Goal: Task Accomplishment & Management: Use online tool/utility

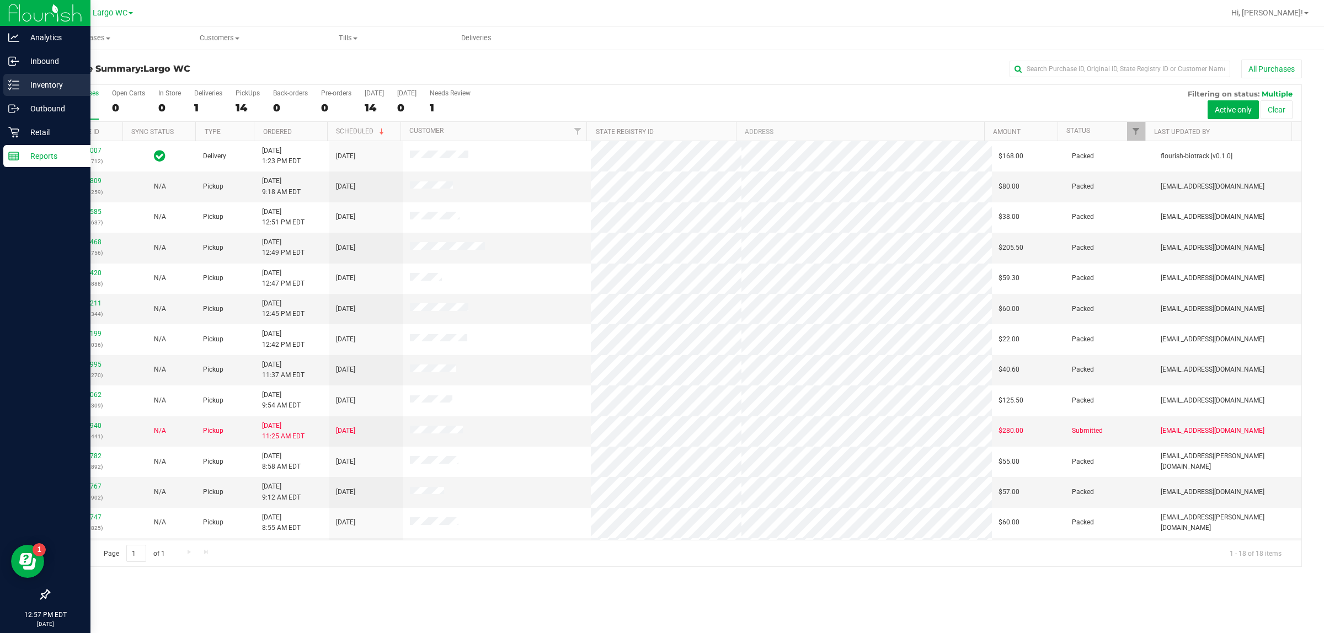
click at [35, 81] on p "Inventory" at bounding box center [52, 84] width 66 height 13
click at [17, 87] on icon at bounding box center [13, 84] width 11 height 11
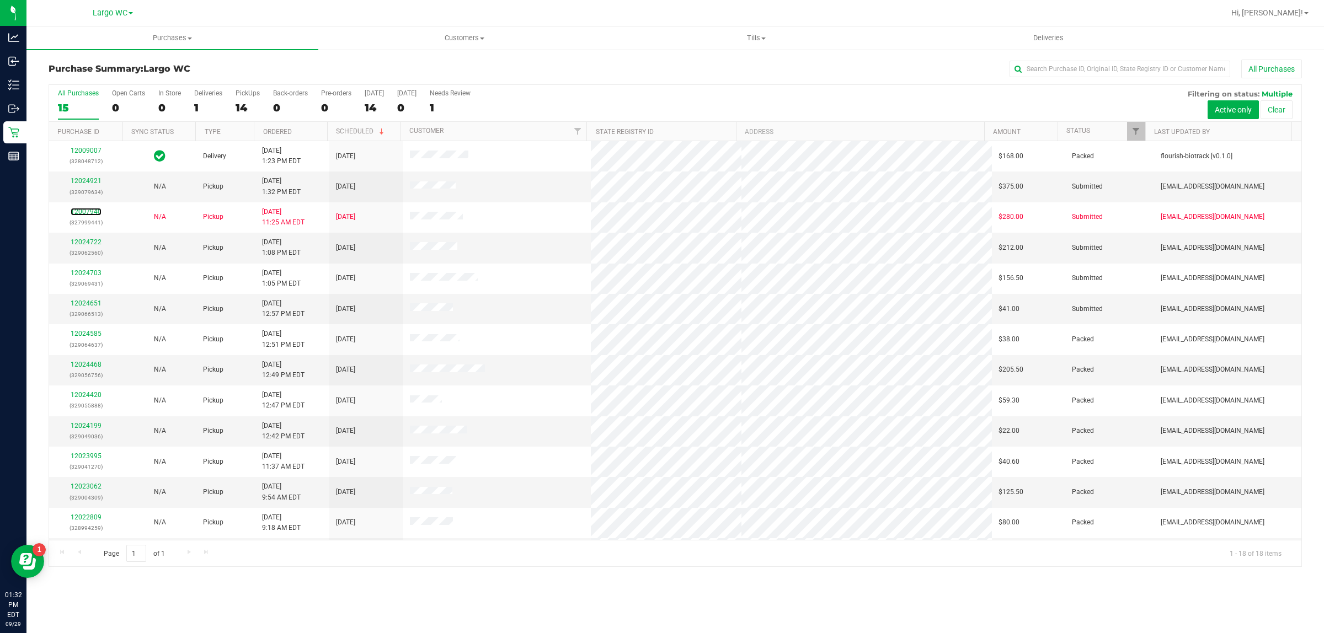
click at [86, 211] on link "12007940" at bounding box center [86, 212] width 31 height 8
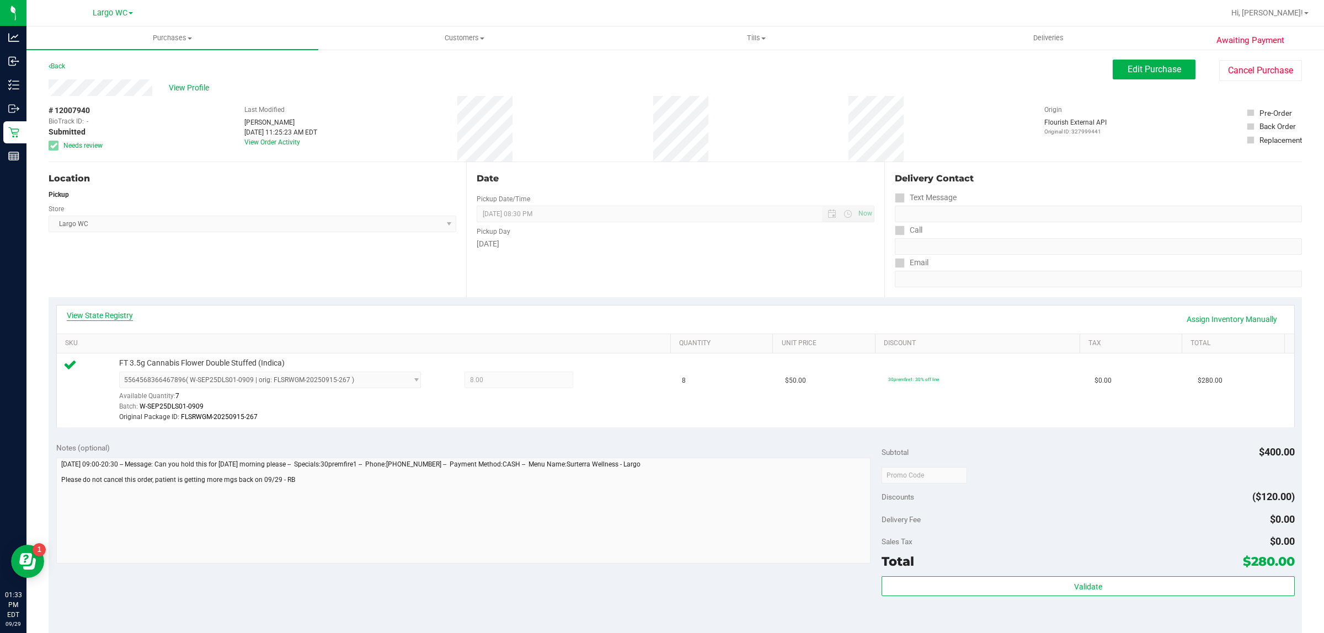
click at [129, 310] on link "View State Registry" at bounding box center [100, 315] width 66 height 11
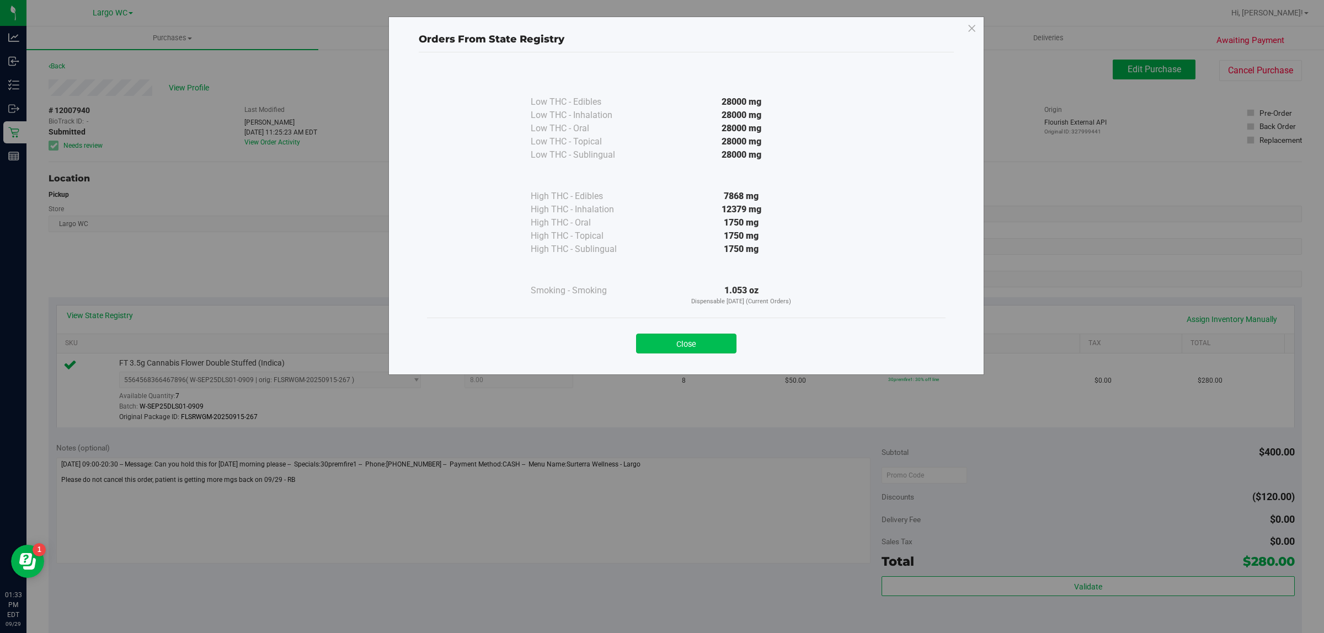
click at [670, 342] on button "Close" at bounding box center [686, 344] width 100 height 20
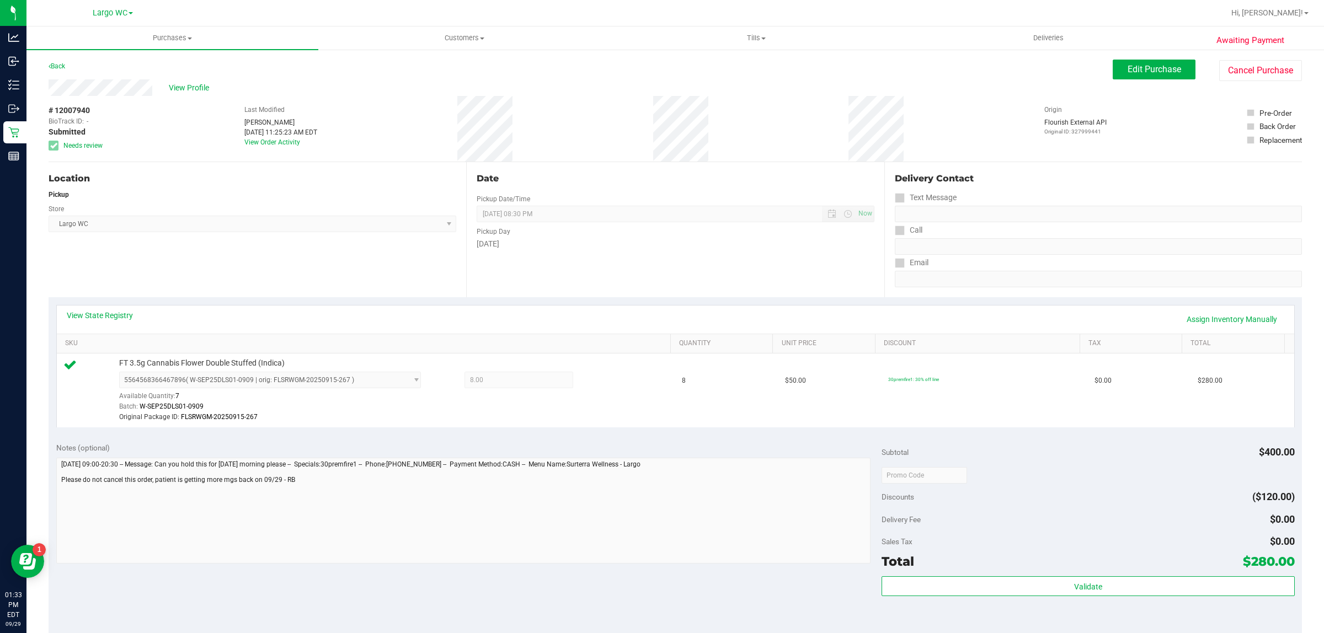
click at [688, 318] on div "View State Registry Assign Inventory Manually" at bounding box center [676, 319] width 1218 height 19
drag, startPoint x: 688, startPoint y: 318, endPoint x: 696, endPoint y: 315, distance: 8.9
click at [689, 317] on div "View State Registry Assign Inventory Manually" at bounding box center [676, 319] width 1218 height 19
click at [698, 313] on div "View State Registry Assign Inventory Manually" at bounding box center [676, 319] width 1218 height 19
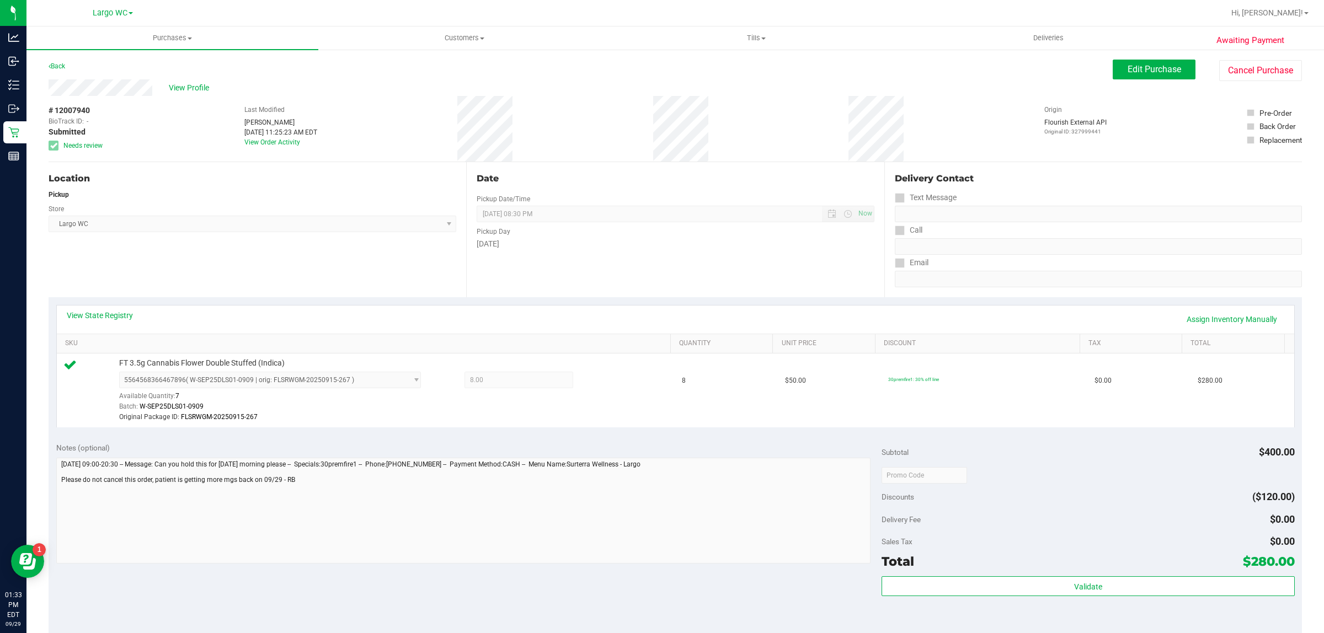
click at [698, 289] on div "Date Pickup Date/Time 09/29/2025 Now 09/29/2025 08:30 PM Now Pickup Day Monday" at bounding box center [675, 229] width 418 height 135
click at [698, 285] on div "Date Pickup Date/Time 09/29/2025 Now 09/29/2025 08:30 PM Now Pickup Day Monday" at bounding box center [675, 229] width 418 height 135
drag, startPoint x: 72, startPoint y: 108, endPoint x: 90, endPoint y: 108, distance: 18.2
click at [90, 108] on div "# 12007940 BioTrack ID: - Submitted Needs review" at bounding box center [76, 128] width 55 height 46
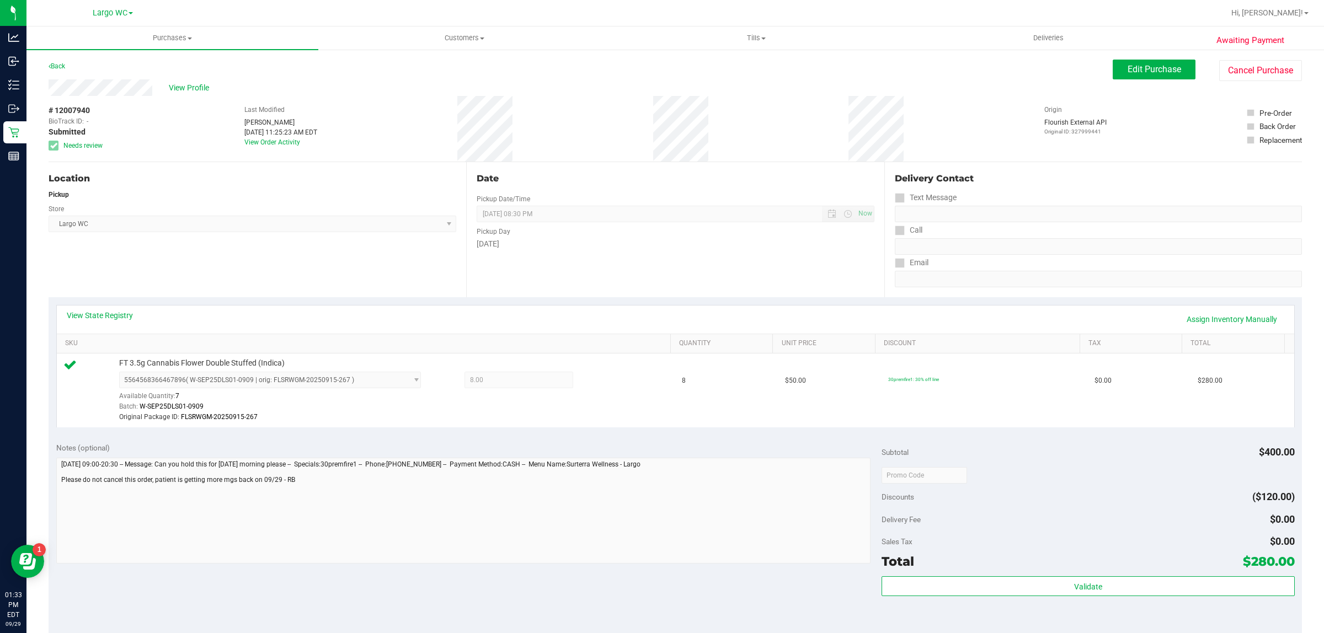
copy span "7940"
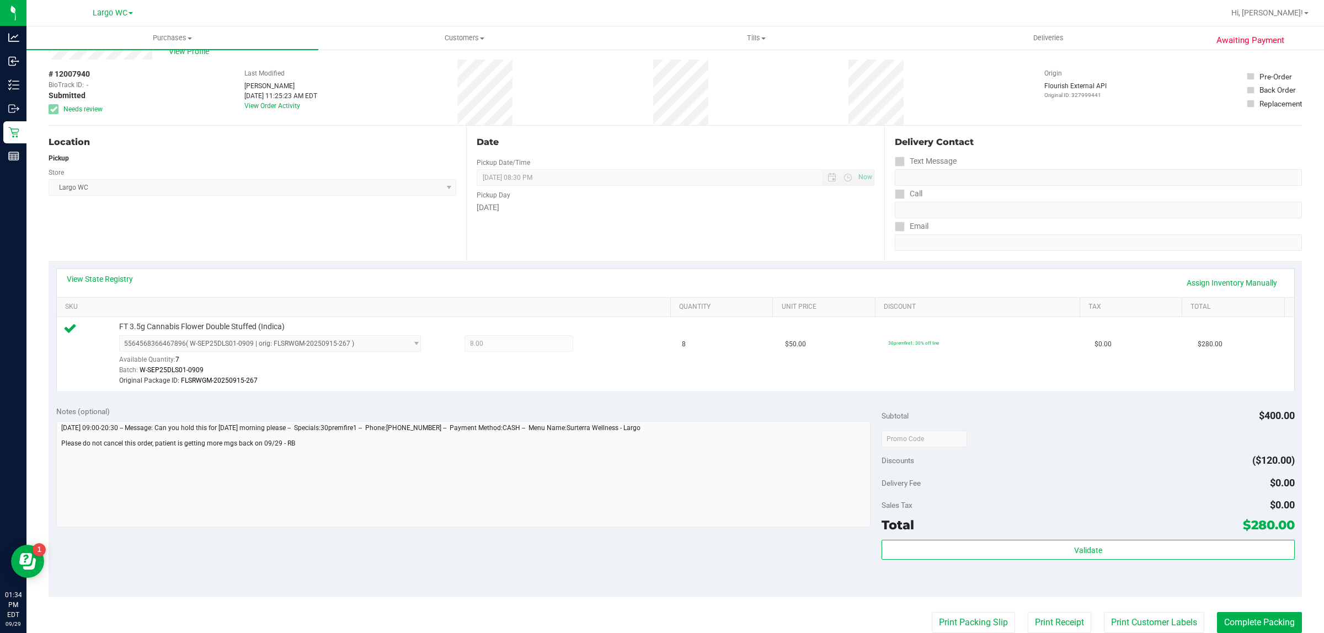
scroll to position [69, 0]
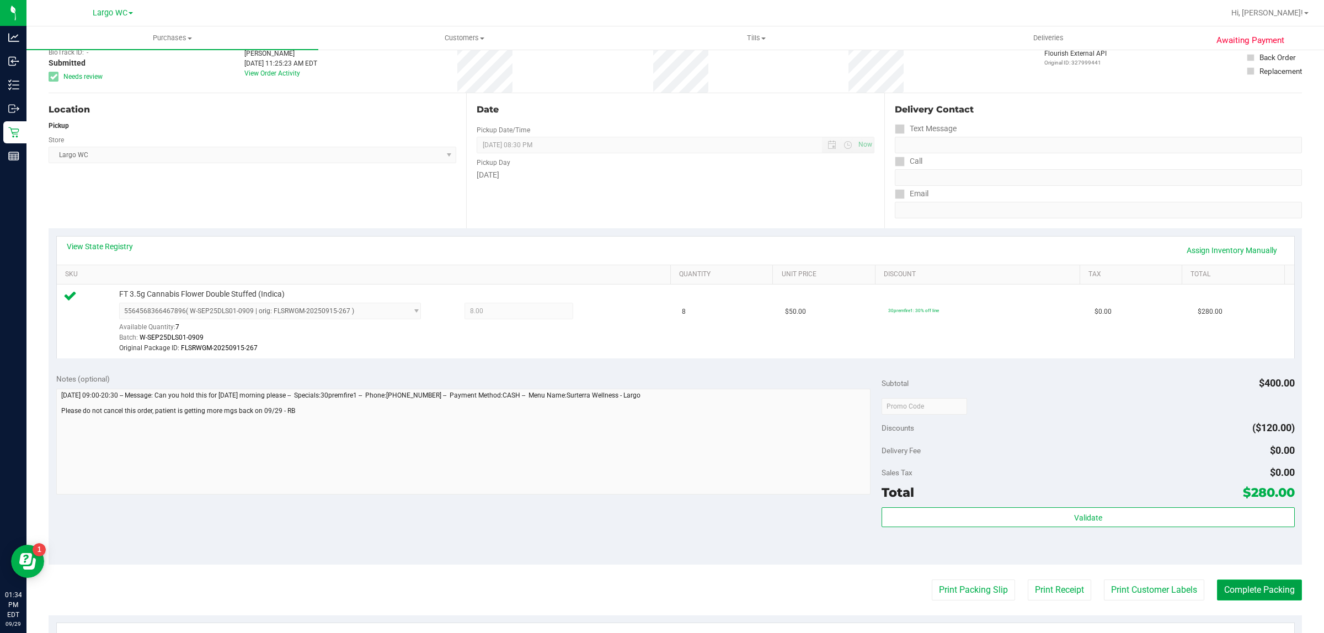
click at [1240, 590] on button "Complete Packing" at bounding box center [1259, 590] width 85 height 21
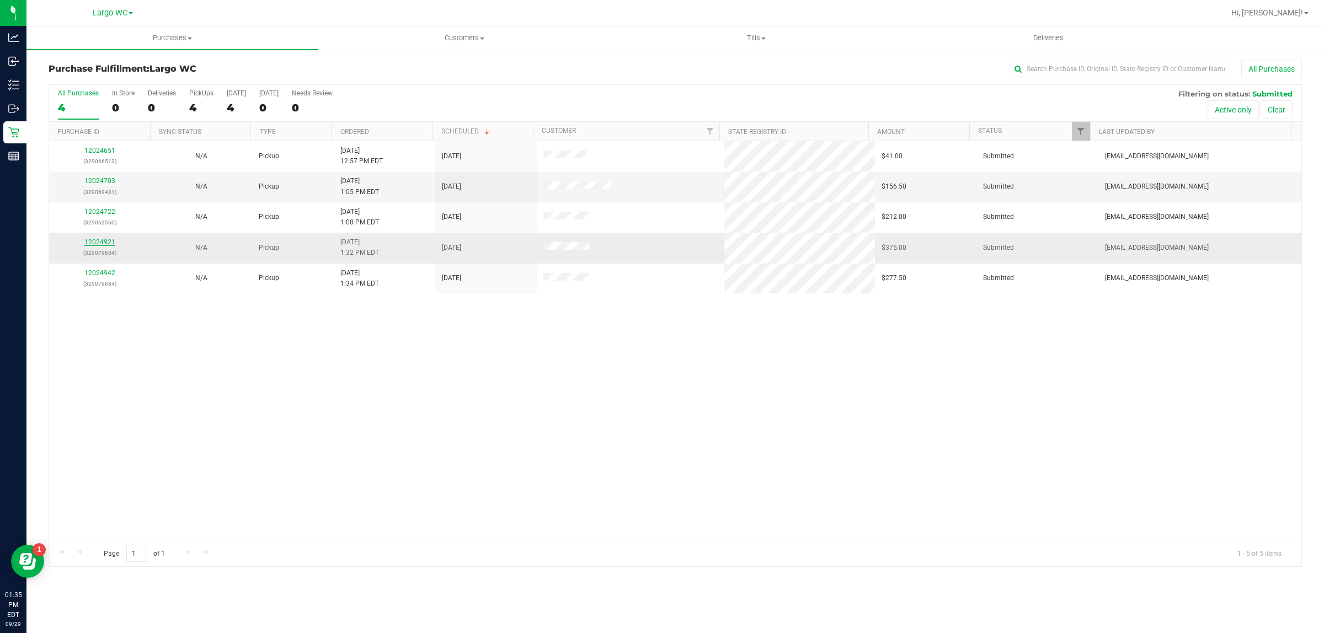
click at [102, 243] on link "12024921" at bounding box center [99, 242] width 31 height 8
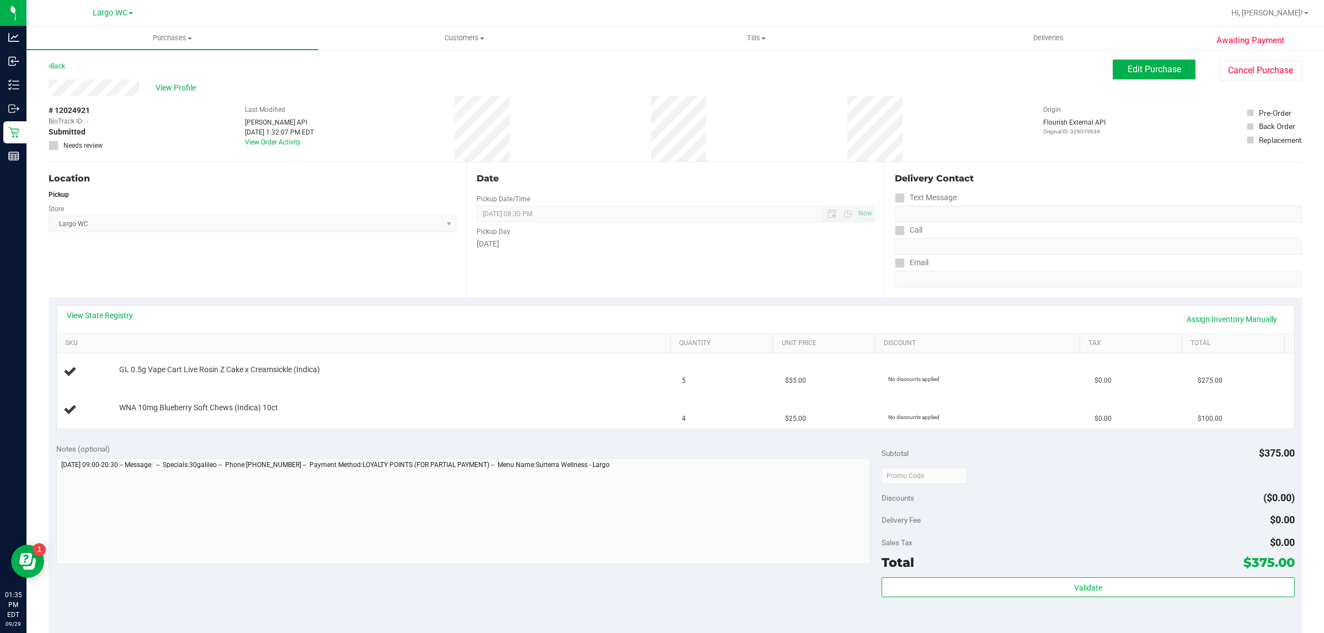
click at [448, 307] on div "View State Registry Assign Inventory Manually" at bounding box center [676, 320] width 1238 height 28
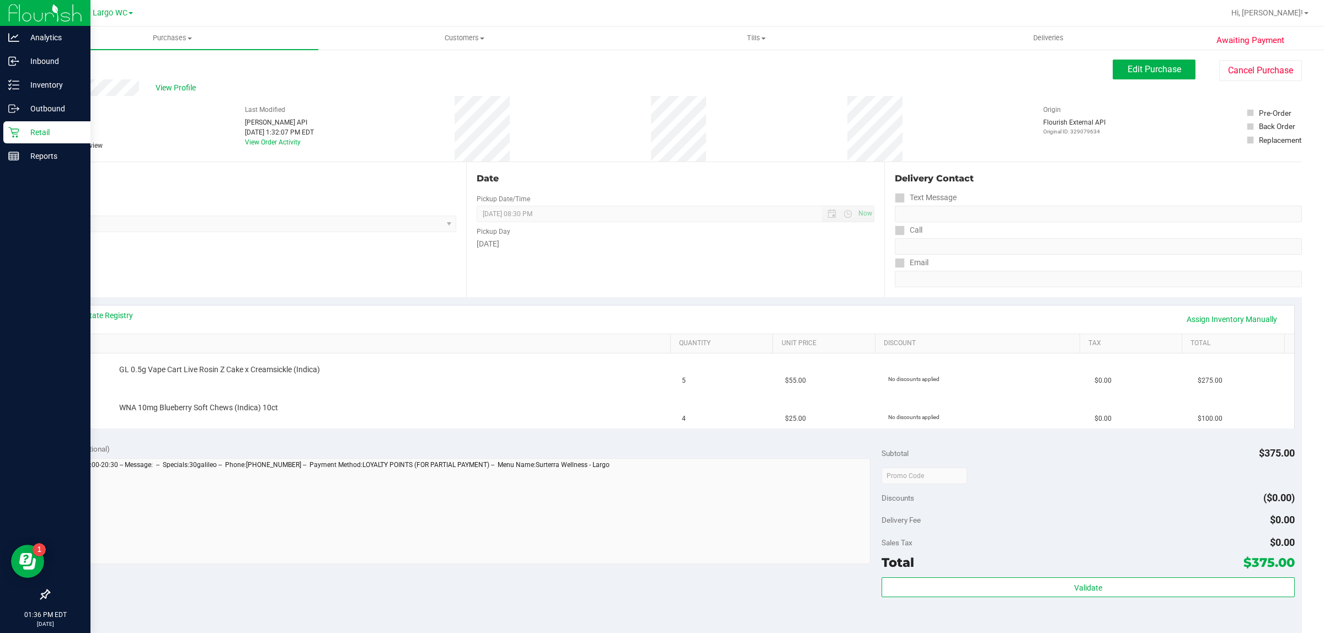
click at [11, 136] on icon at bounding box center [13, 132] width 11 height 11
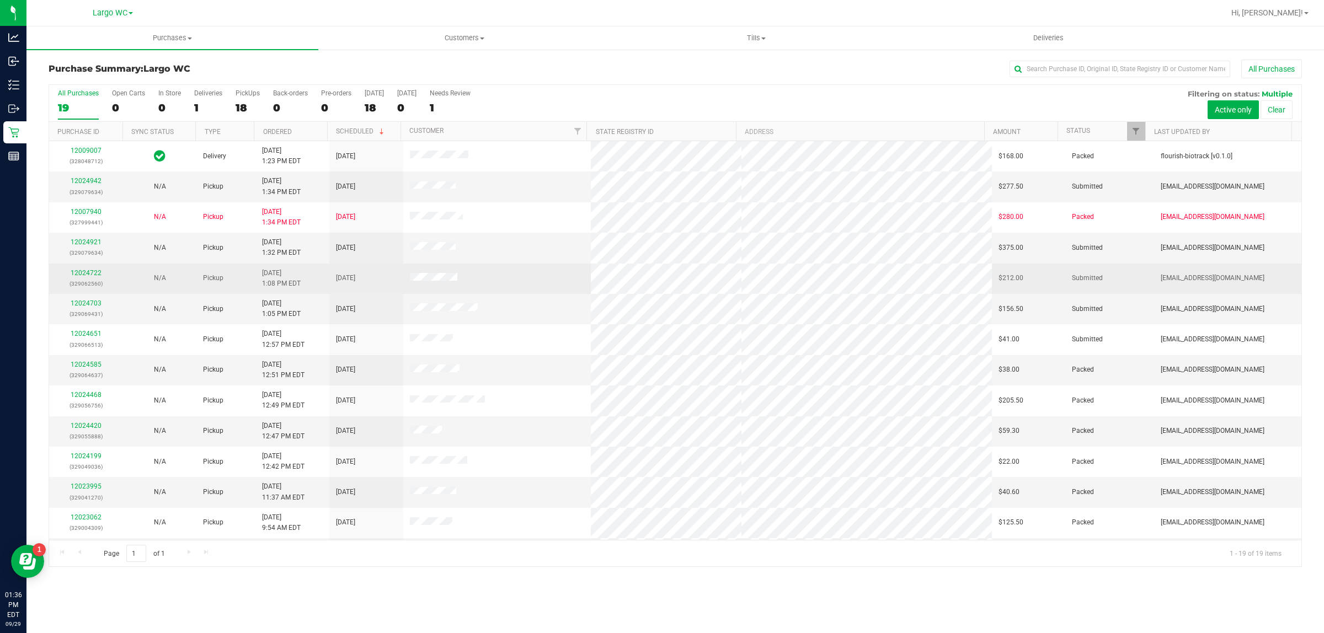
click at [483, 274] on td at bounding box center [497, 279] width 188 height 30
click at [481, 279] on td at bounding box center [497, 279] width 188 height 30
click at [93, 273] on link "12024722" at bounding box center [86, 273] width 31 height 8
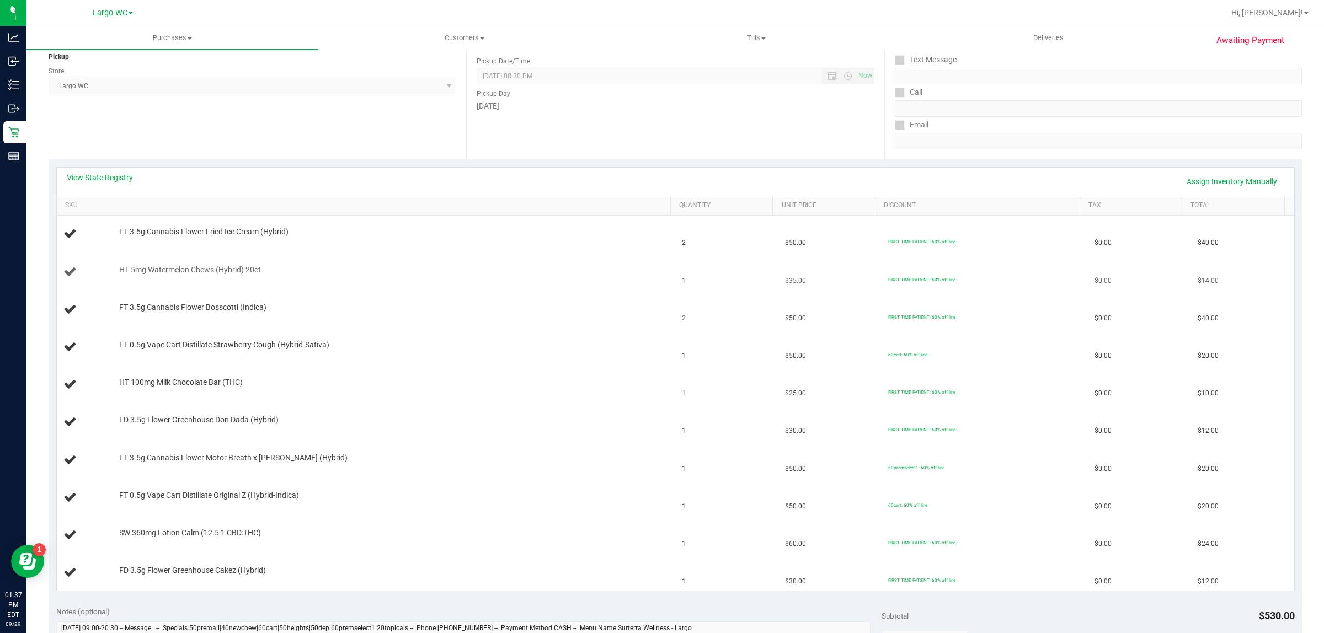
scroll to position [207, 0]
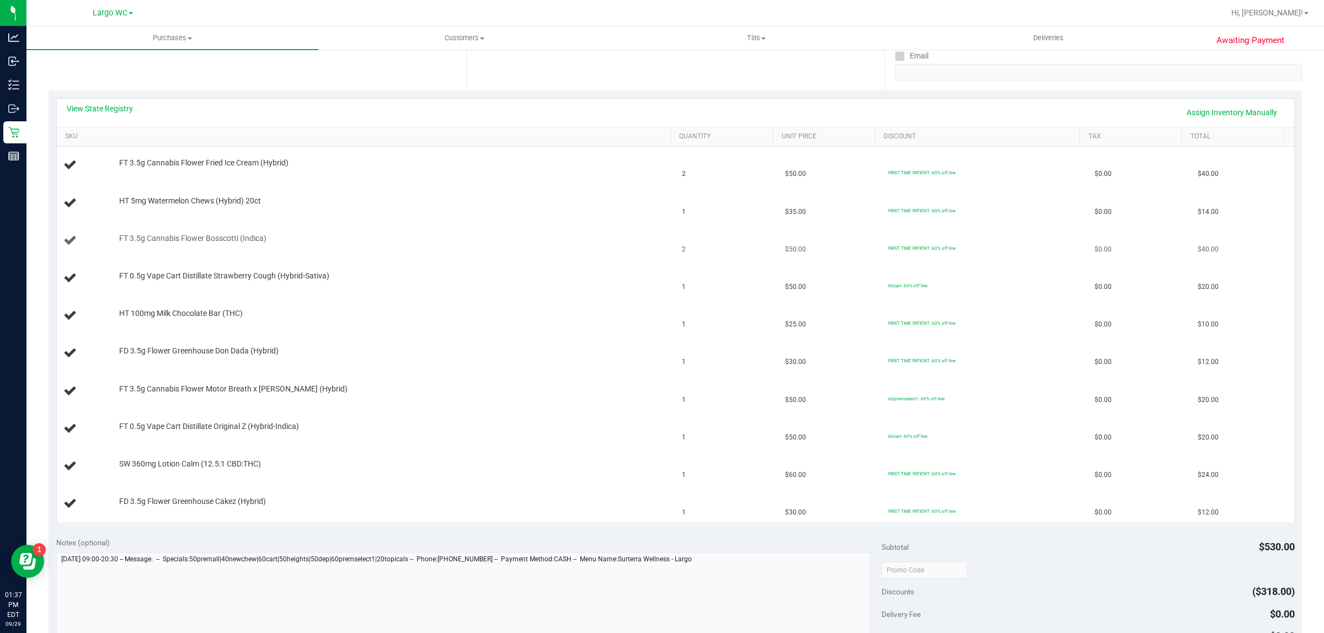
click at [523, 258] on td "FT 3.5g Cannabis Flower Bosscotti (Indica)" at bounding box center [366, 241] width 619 height 38
click at [523, 257] on td "FT 3.5g Cannabis Flower Bosscotti (Indica)" at bounding box center [366, 241] width 619 height 38
click at [724, 375] on td "1" at bounding box center [726, 392] width 103 height 38
click at [719, 379] on td "1" at bounding box center [726, 392] width 103 height 38
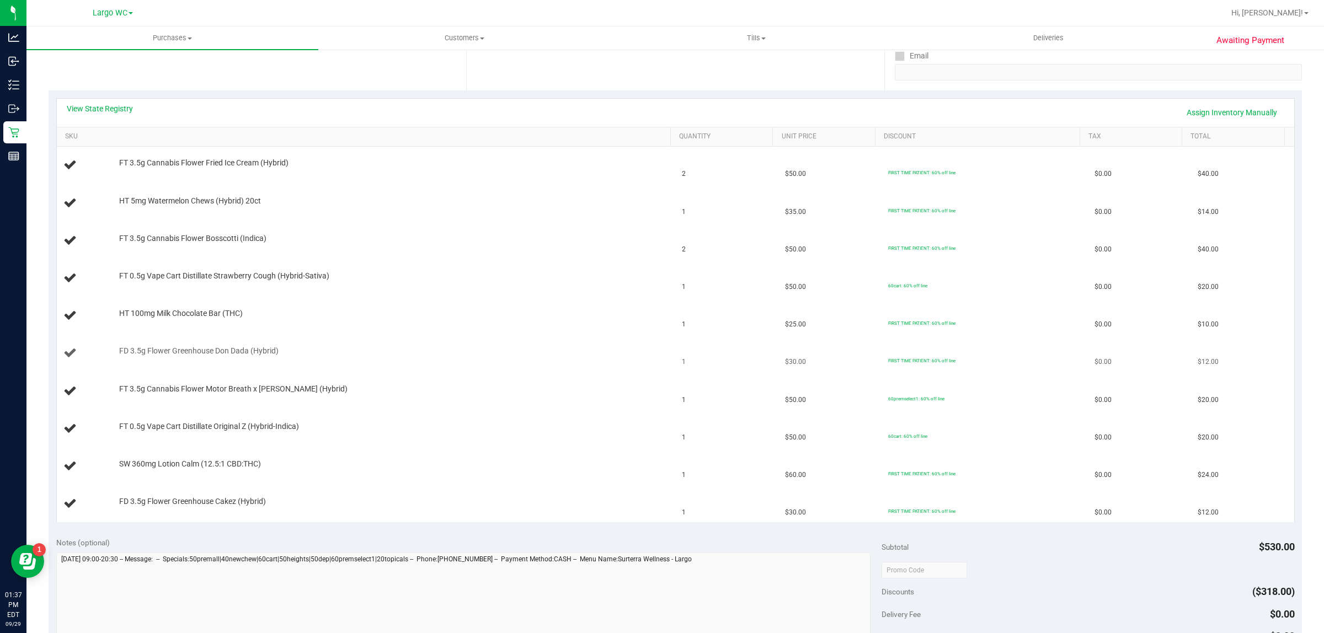
click at [720, 363] on td "1" at bounding box center [726, 354] width 103 height 38
click at [591, 358] on div at bounding box center [391, 357] width 545 height 1
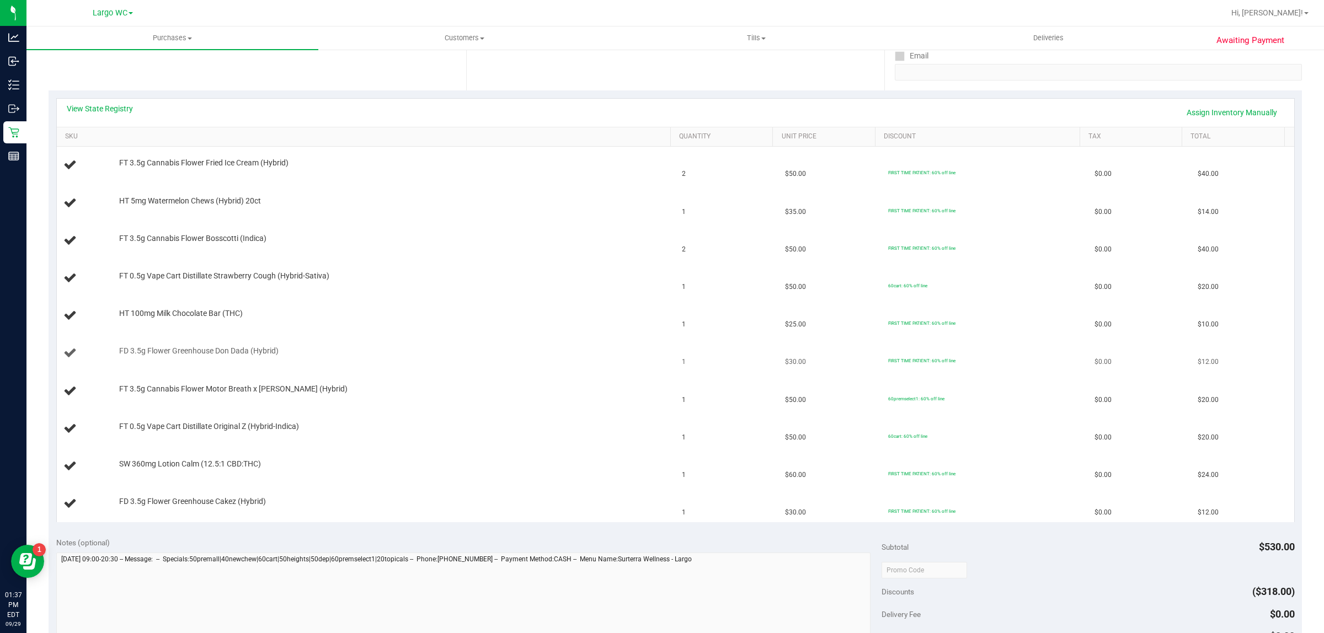
click at [591, 358] on div at bounding box center [391, 357] width 545 height 1
click at [882, 345] on td "FIRST TIME PATIENT: 60% off line" at bounding box center [985, 354] width 206 height 38
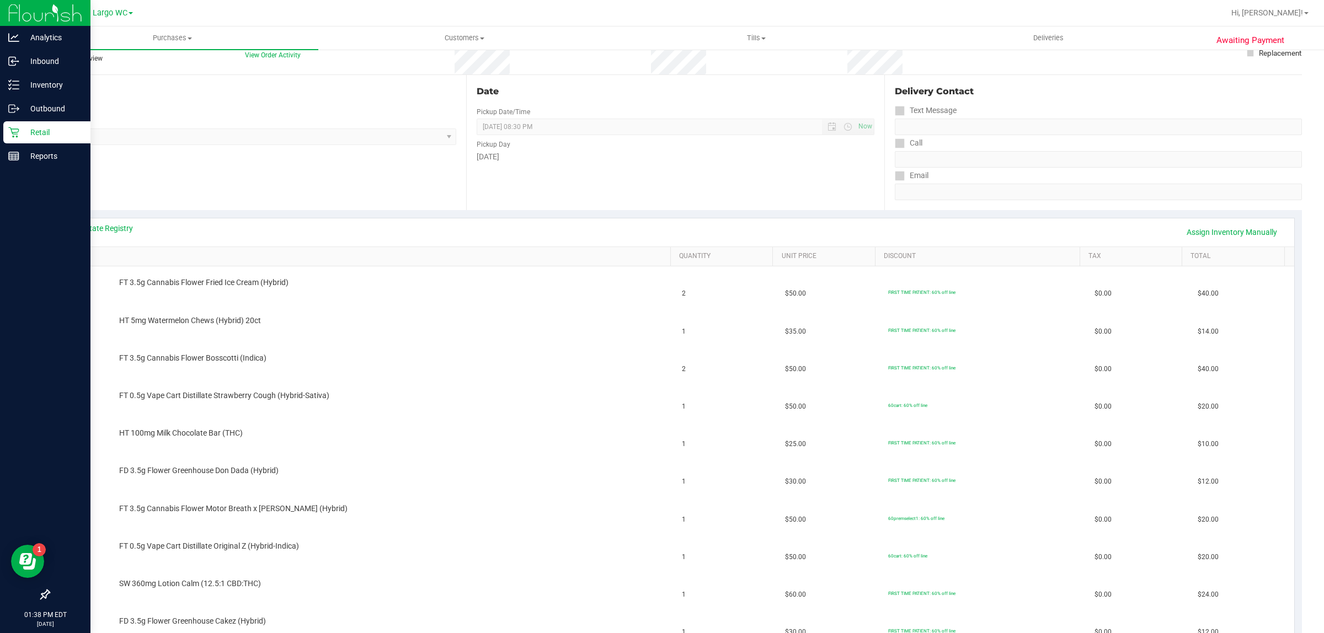
scroll to position [0, 0]
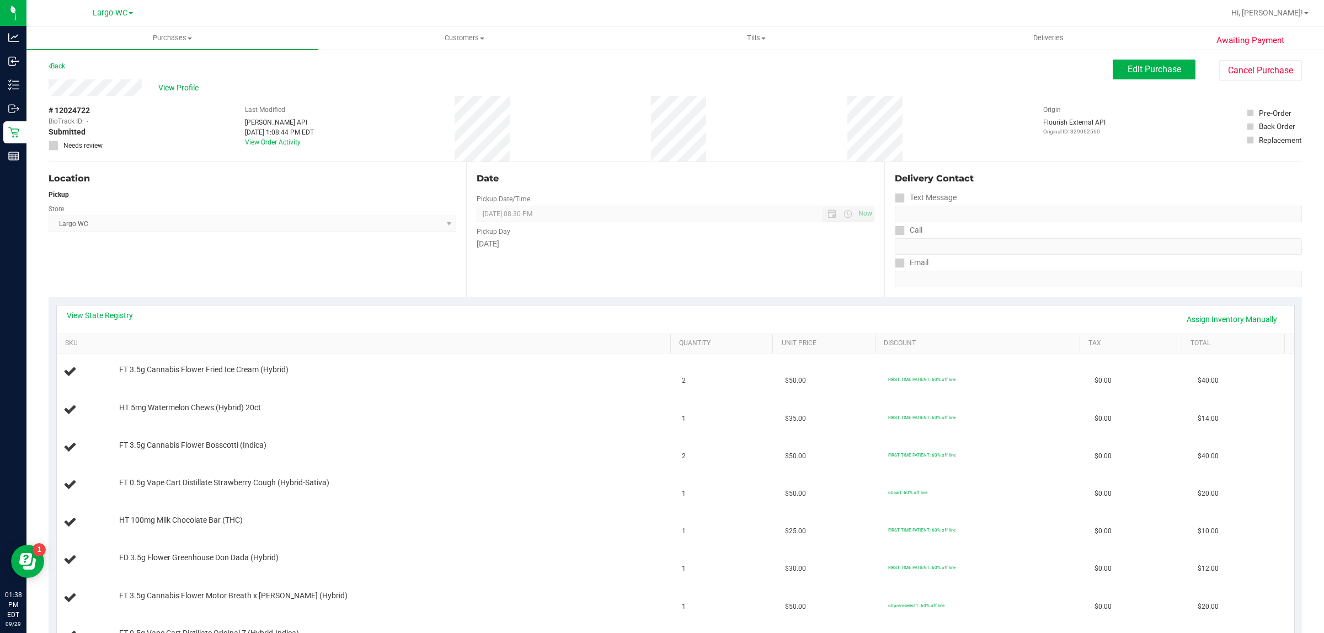
click at [73, 106] on span "# 12024722" at bounding box center [69, 111] width 41 height 12
click at [134, 121] on div "# 12024722 BioTrack ID: - Submitted Needs review Last Modified Jane API Sep 29,…" at bounding box center [676, 129] width 1254 height 66
drag, startPoint x: 72, startPoint y: 108, endPoint x: 89, endPoint y: 108, distance: 17.7
click at [89, 108] on span "# 12024722" at bounding box center [69, 111] width 41 height 12
copy span "4722"
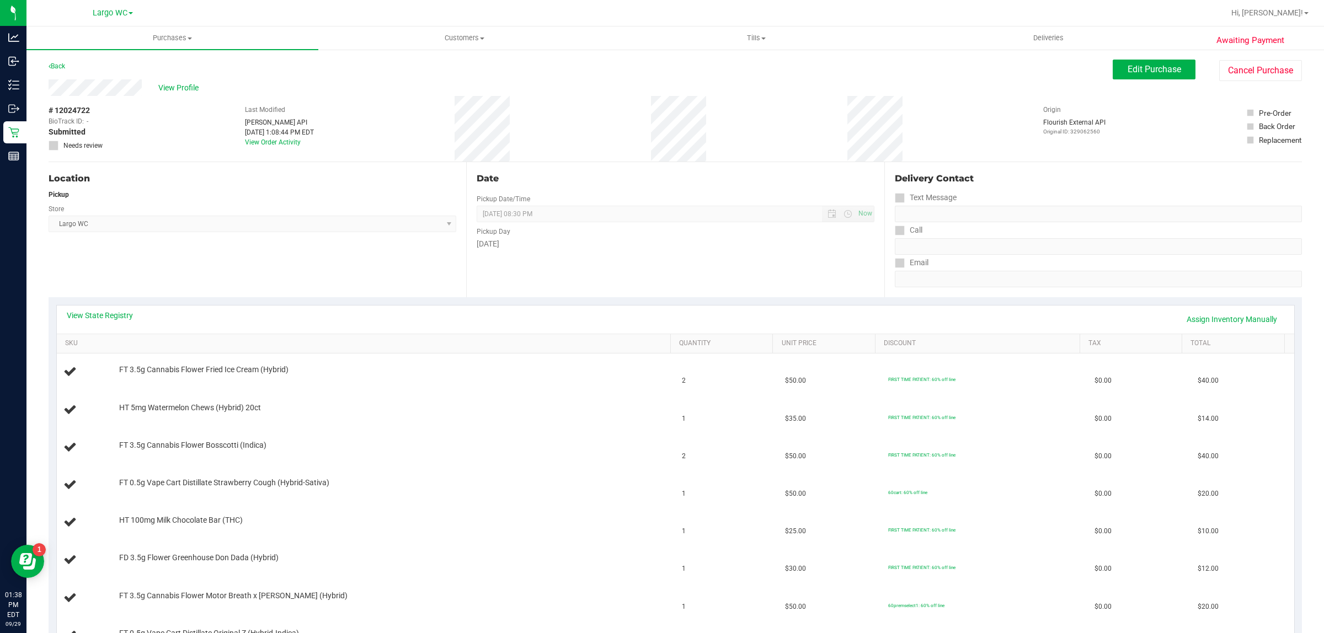
click at [247, 274] on div "Location Pickup Store Largo WC Select Store Bonita Springs WC Boynton Beach WC …" at bounding box center [258, 229] width 418 height 135
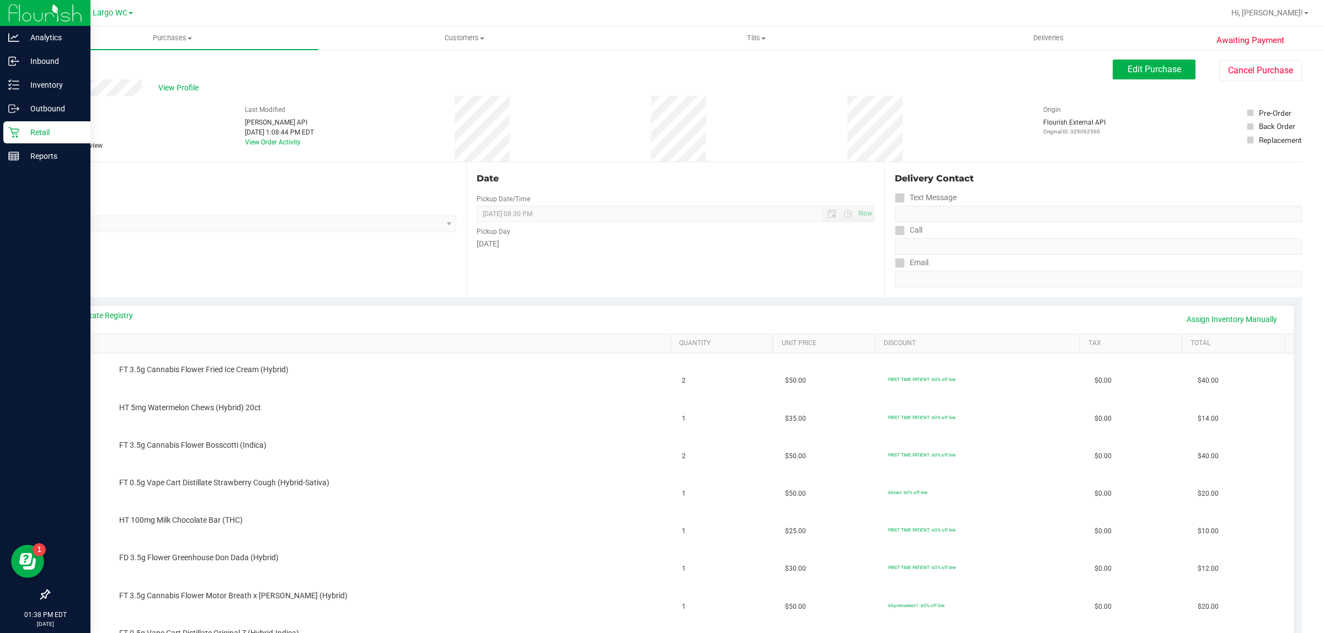
click at [20, 125] on div "Retail" at bounding box center [46, 132] width 87 height 22
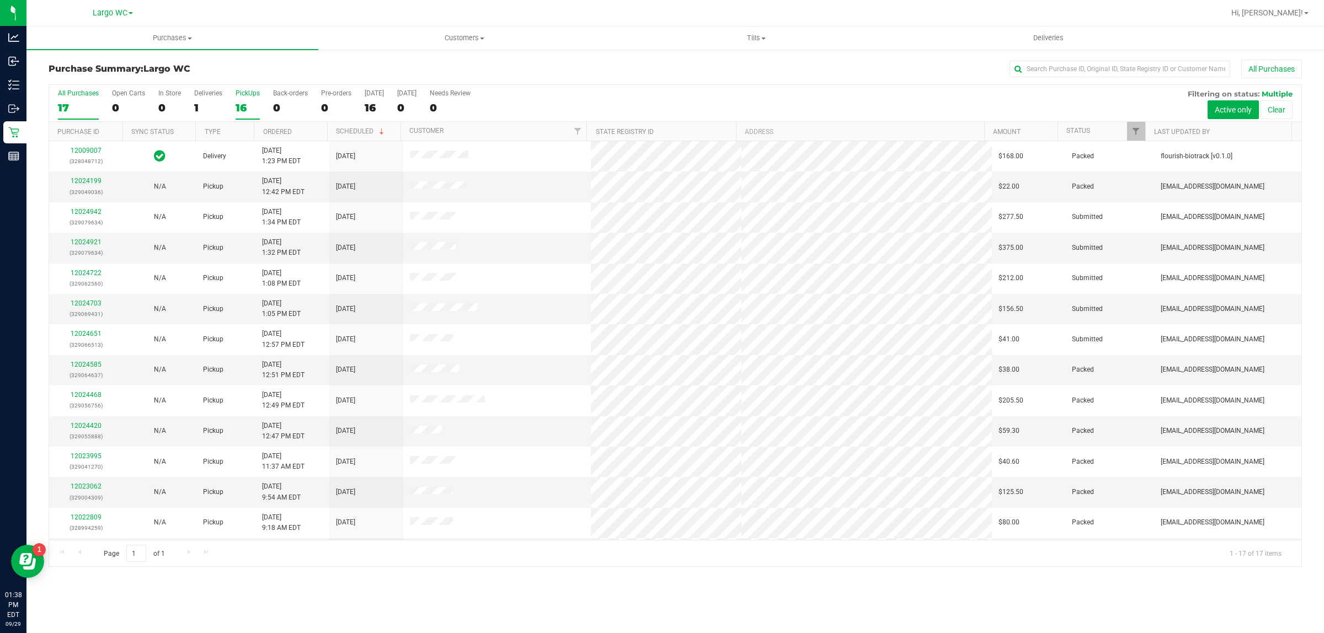
click at [241, 97] on div "PickUps" at bounding box center [248, 93] width 24 height 8
click at [0, 0] on input "PickUps 16" at bounding box center [0, 0] width 0 height 0
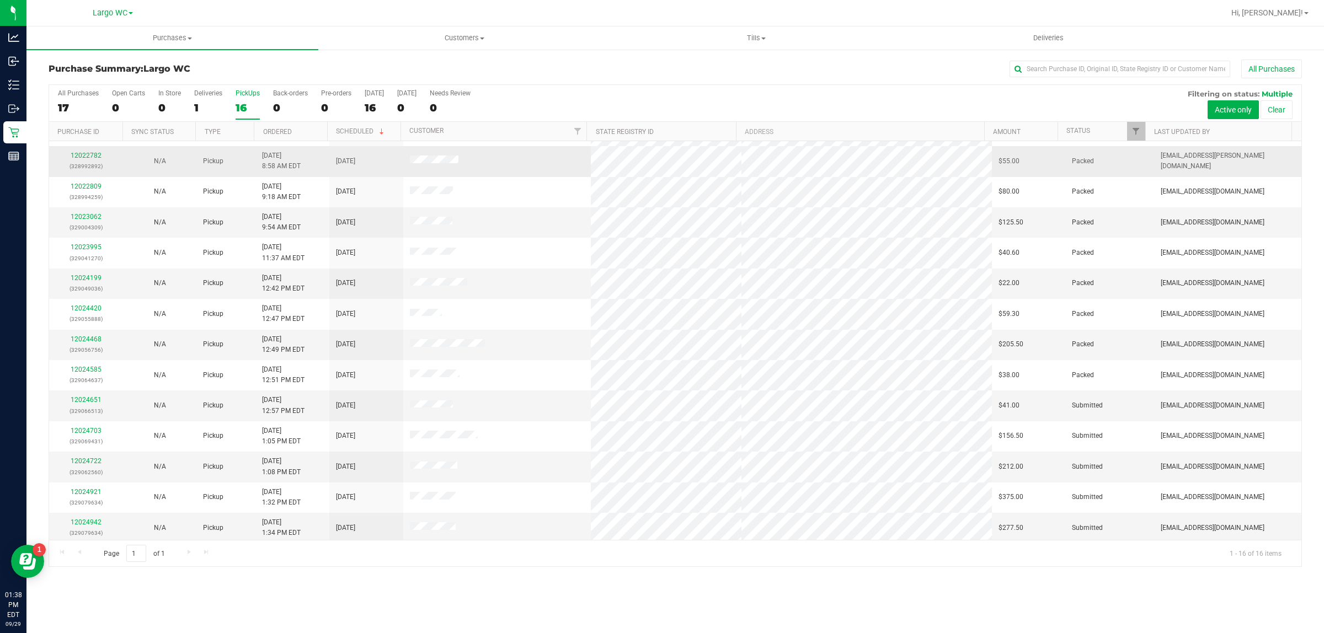
scroll to position [91, 0]
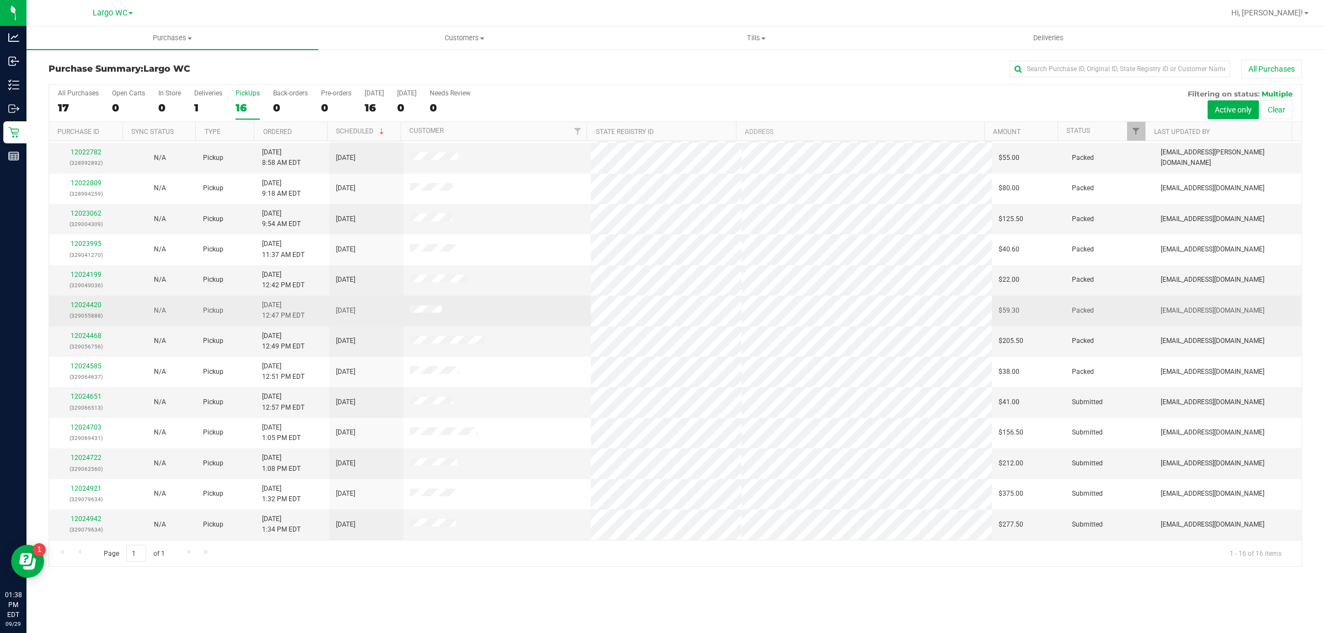
click at [323, 313] on td "9/29/2025 12:47 PM EDT" at bounding box center [292, 311] width 74 height 30
click at [319, 308] on td "9/29/2025 12:47 PM EDT" at bounding box center [292, 311] width 74 height 30
click at [308, 308] on td "9/29/2025 12:47 PM EDT" at bounding box center [292, 311] width 74 height 30
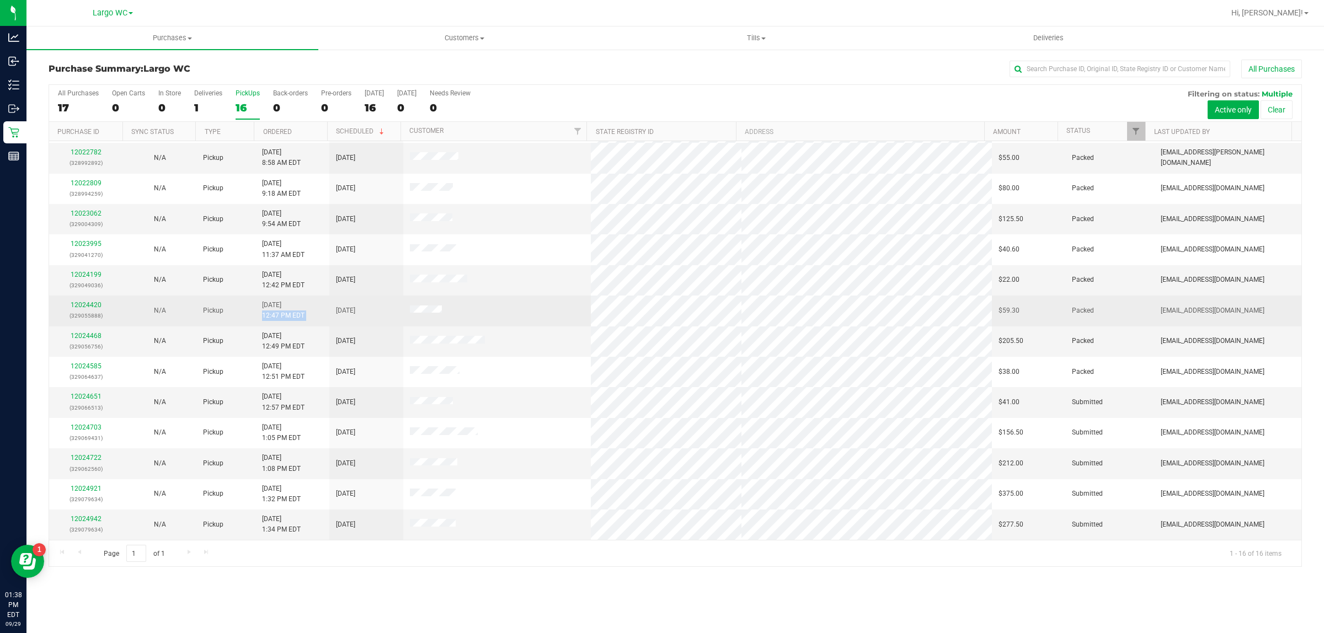
click at [308, 308] on td "9/29/2025 12:47 PM EDT" at bounding box center [292, 311] width 74 height 30
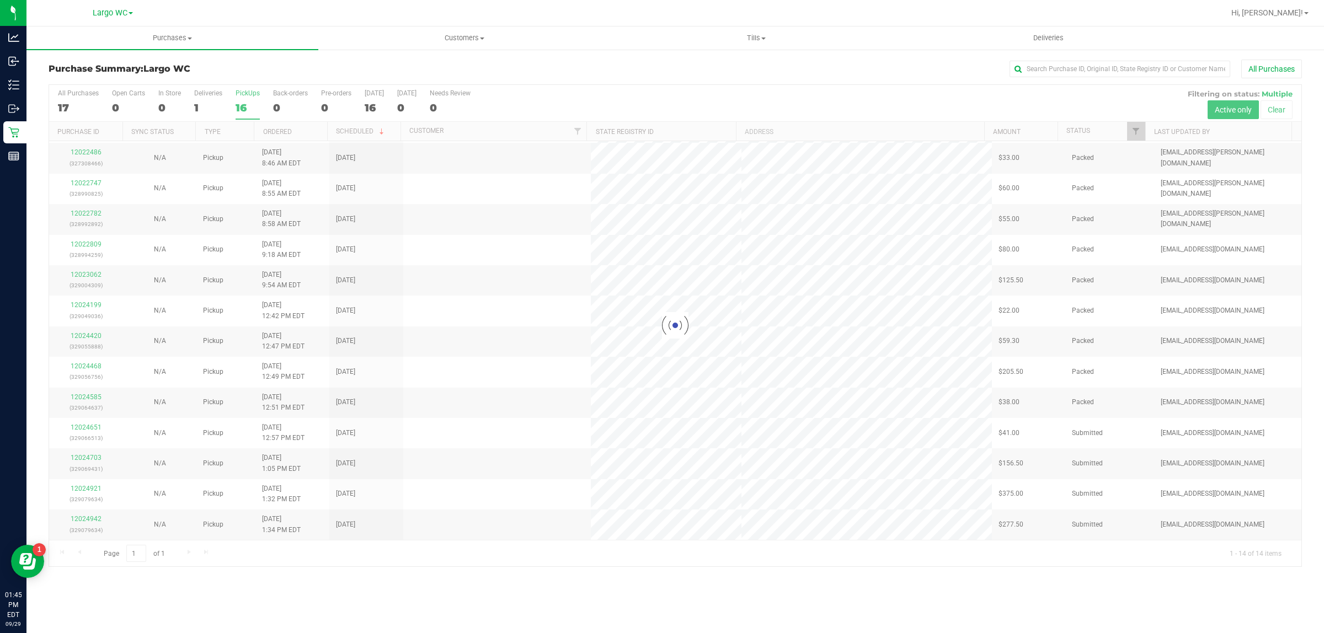
scroll to position [0, 0]
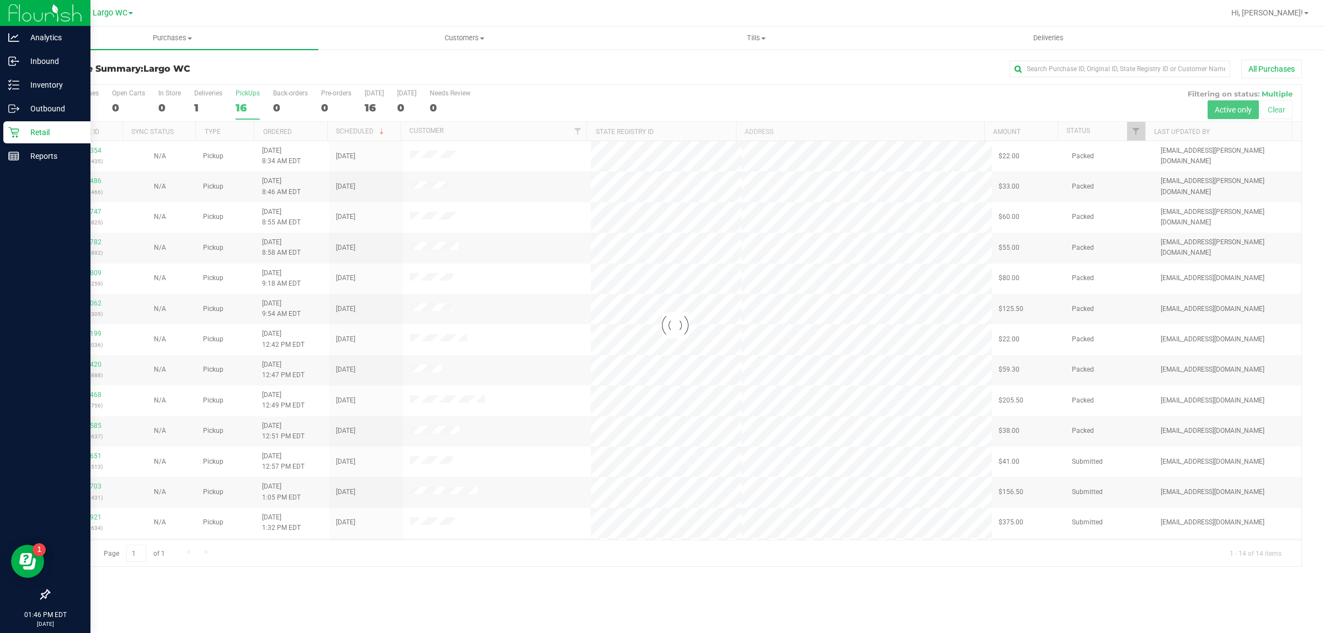
click at [15, 136] on icon at bounding box center [13, 132] width 11 height 11
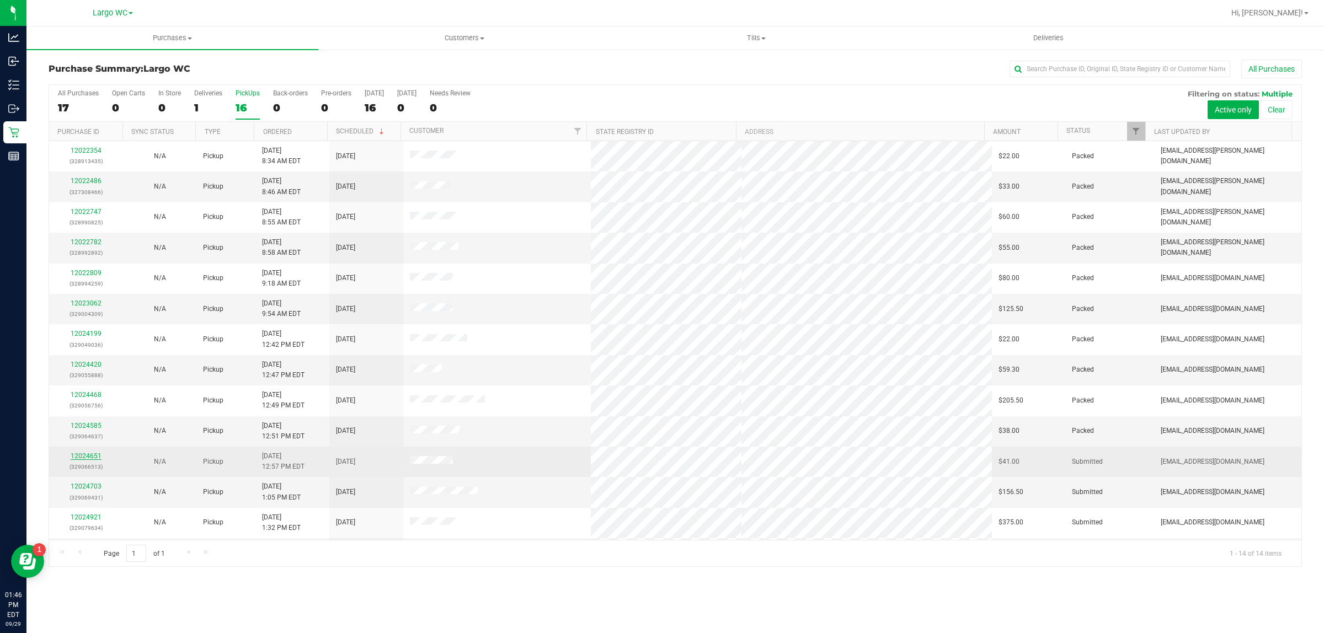
click at [78, 460] on link "12024651" at bounding box center [86, 456] width 31 height 8
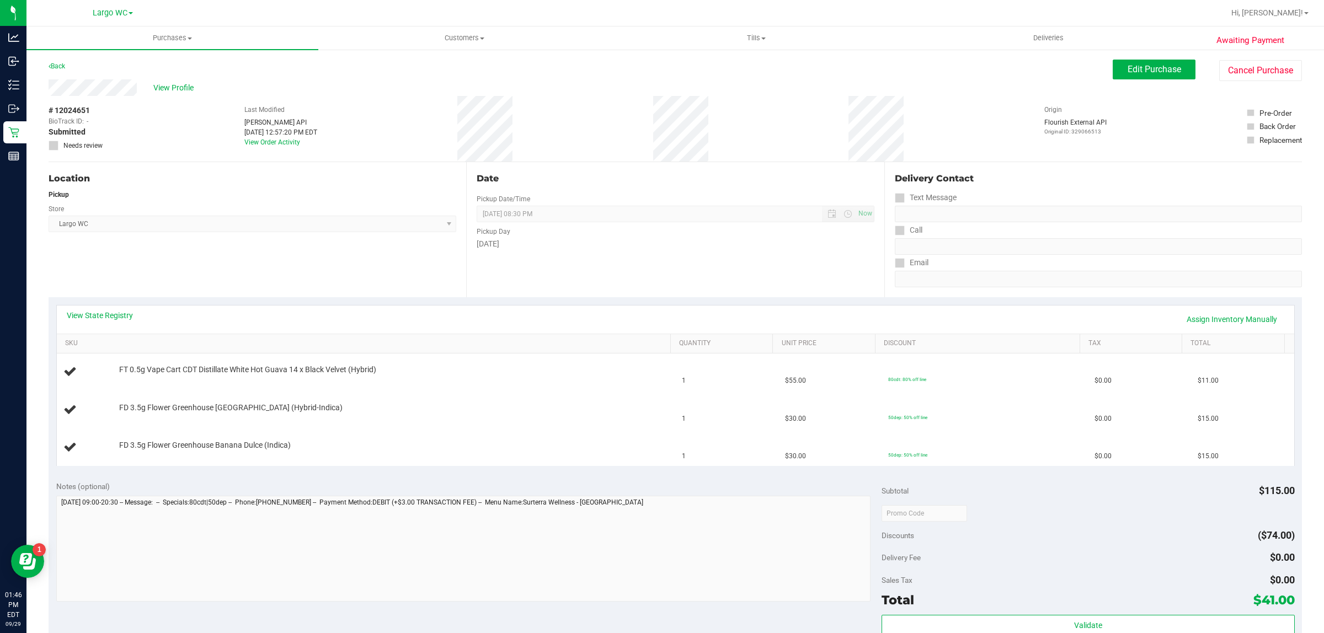
drag, startPoint x: 73, startPoint y: 108, endPoint x: 89, endPoint y: 108, distance: 16.6
click at [89, 108] on span "# 12024651" at bounding box center [69, 111] width 41 height 12
copy span "4651"
drag, startPoint x: 514, startPoint y: 418, endPoint x: 523, endPoint y: 436, distance: 19.7
click at [516, 421] on td "FD 3.5g Flower Greenhouse Rainbow Harbor (Hybrid-Indica)" at bounding box center [366, 411] width 619 height 38
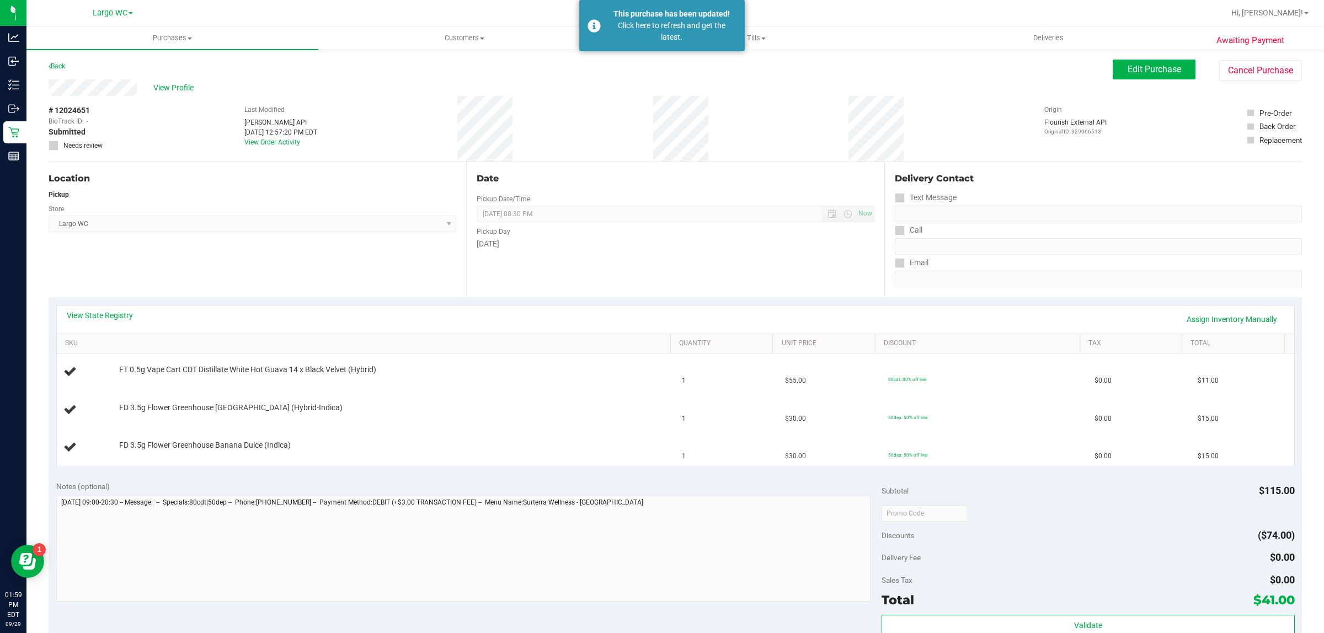
click at [331, 78] on div "Back Edit Purchase Cancel Purchase" at bounding box center [676, 70] width 1254 height 20
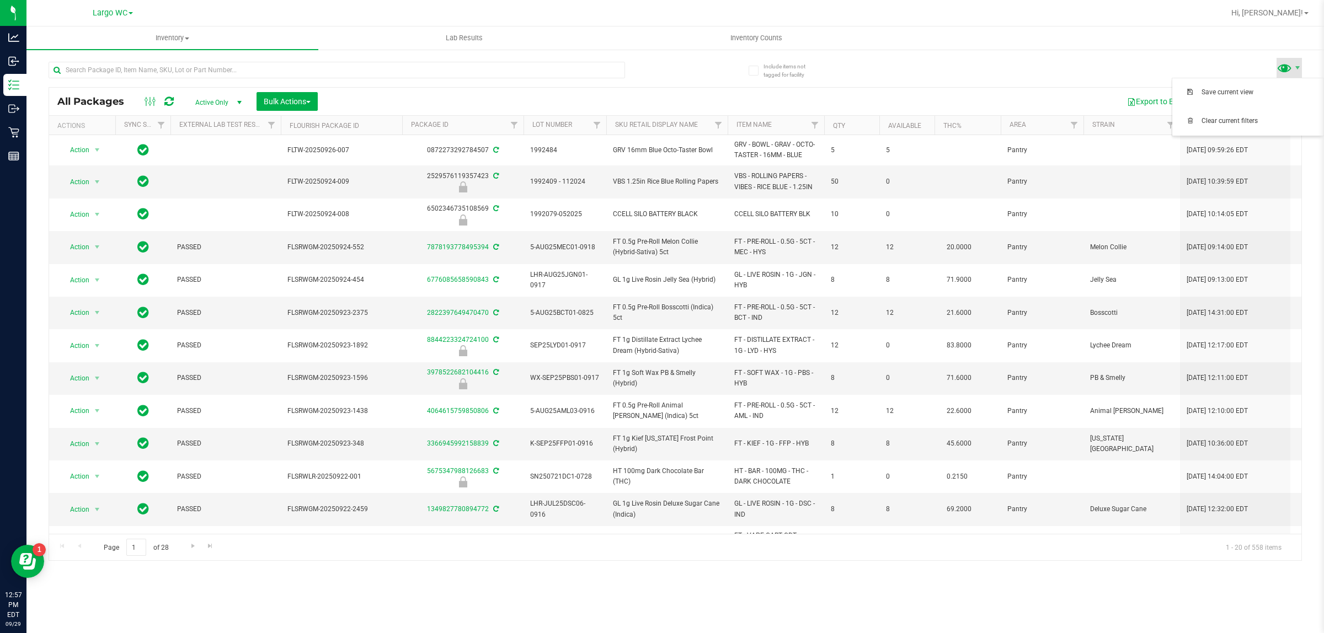
click at [1292, 67] on span at bounding box center [1285, 68] width 16 height 16
click at [1044, 79] on div "All Packages Active Only Active Only Lab Samples Locked All External Internal B…" at bounding box center [676, 306] width 1254 height 510
click at [579, 588] on div "Inventory All packages All inventory Waste log Create inventory Lab Results Inv…" at bounding box center [675, 329] width 1298 height 607
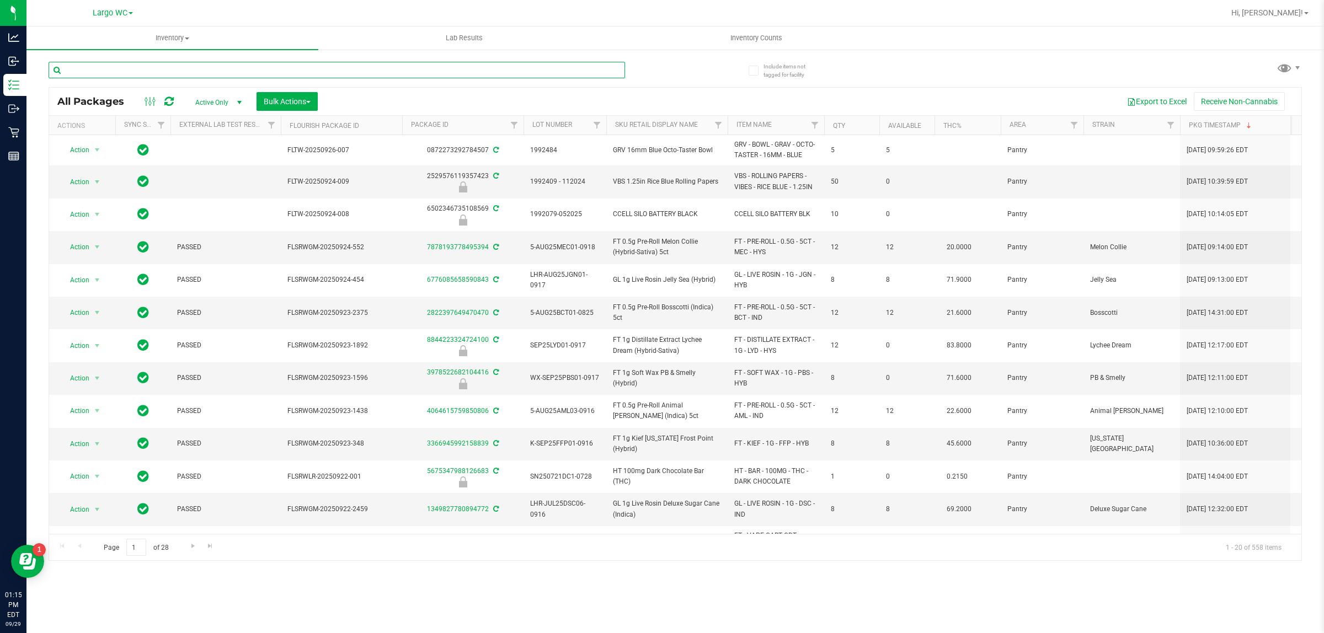
click at [142, 67] on input "text" at bounding box center [337, 70] width 577 height 17
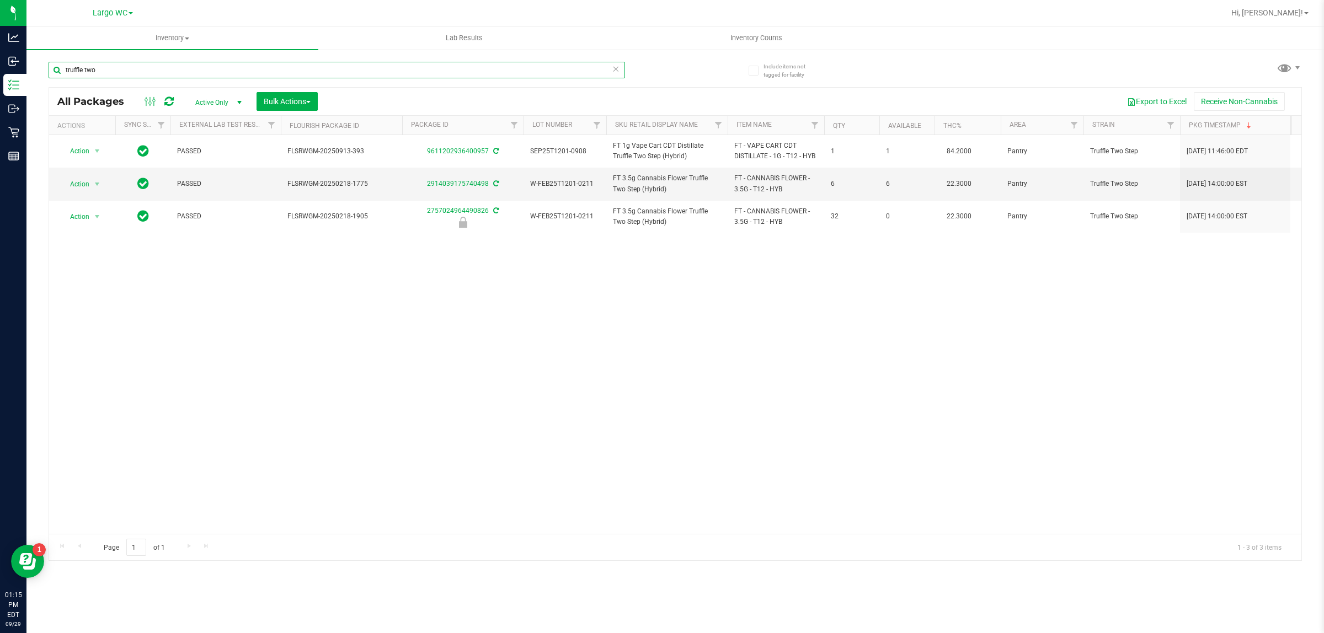
type input "truffle two"
click at [296, 65] on input "truffle two" at bounding box center [337, 70] width 577 height 17
click at [208, 63] on input "truffle two" at bounding box center [337, 70] width 577 height 17
click at [362, 65] on input "truffle two" at bounding box center [337, 70] width 577 height 17
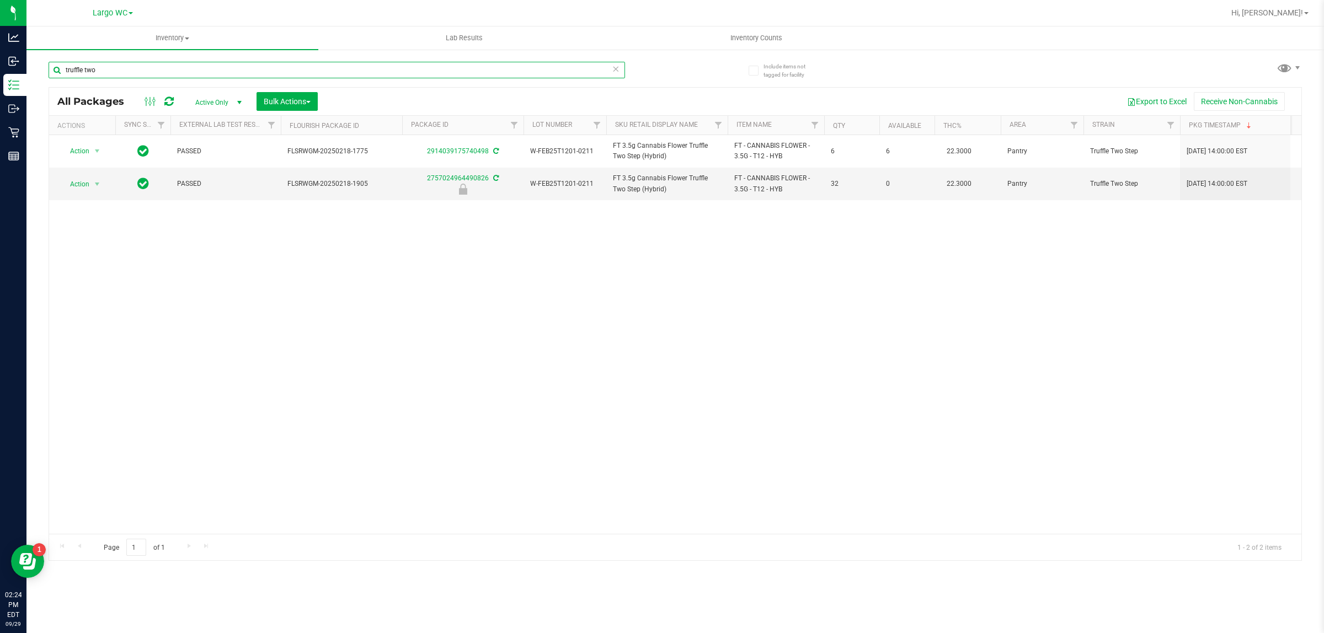
click at [362, 65] on input "truffle two" at bounding box center [337, 70] width 577 height 17
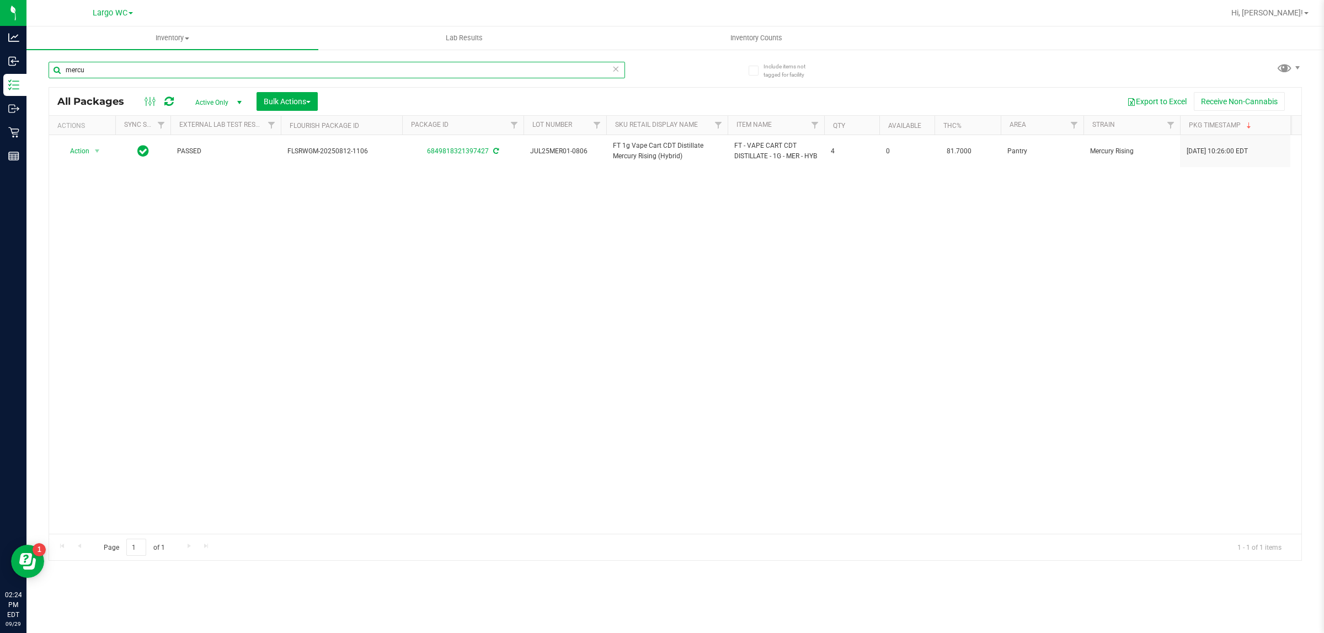
click at [346, 66] on input "mercu" at bounding box center [337, 70] width 577 height 17
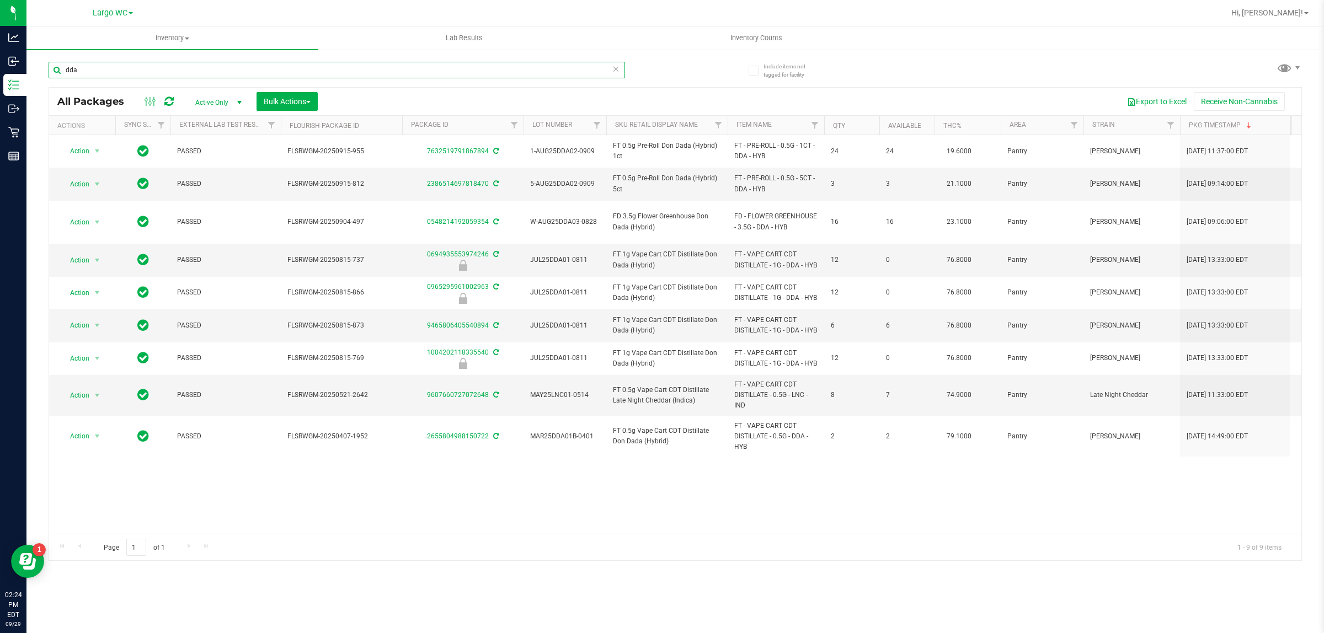
type input "dda"
